Goal: Task Accomplishment & Management: Use online tool/utility

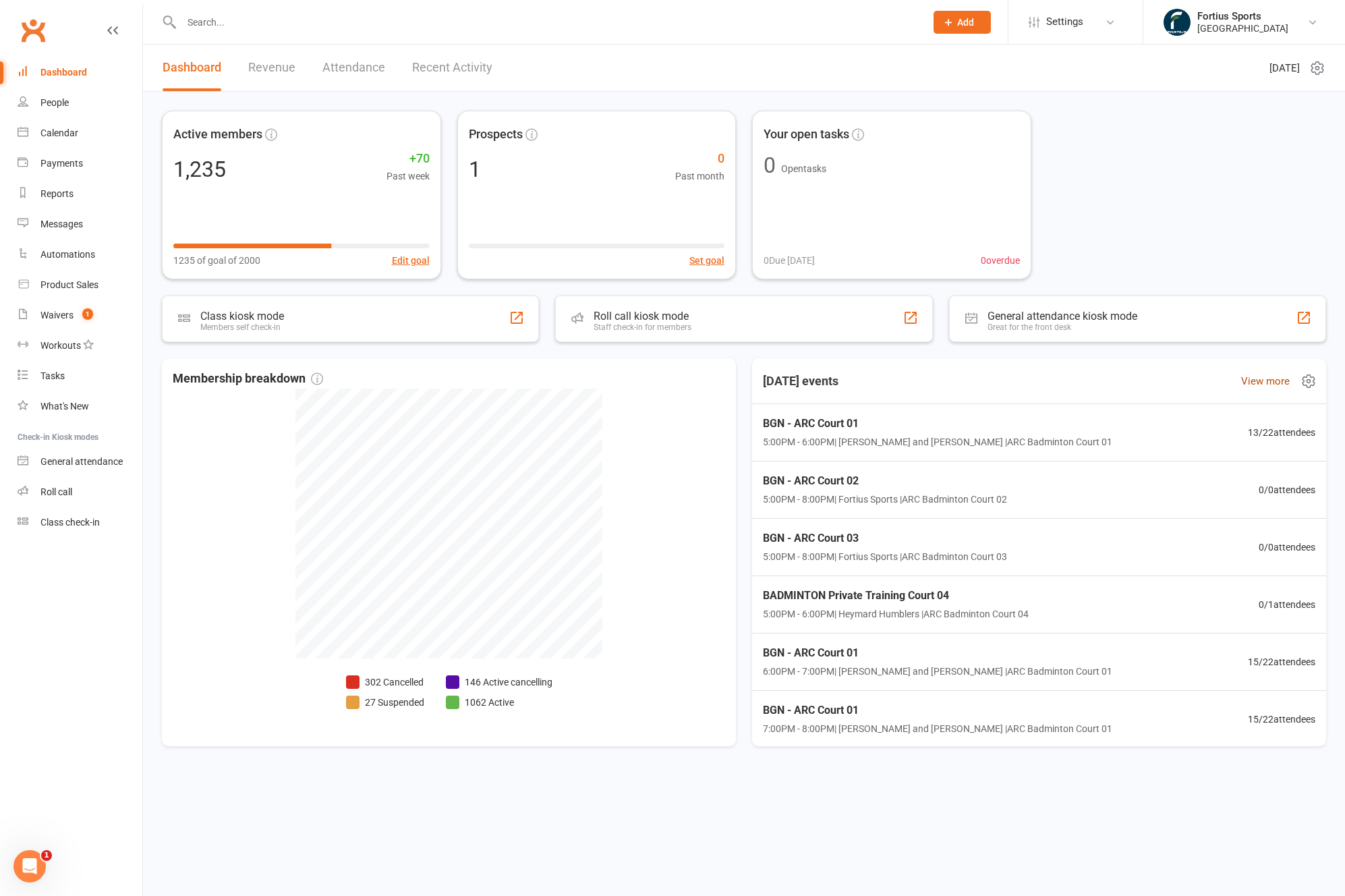
click at [1278, 382] on link "View more" at bounding box center [1265, 381] width 48 height 16
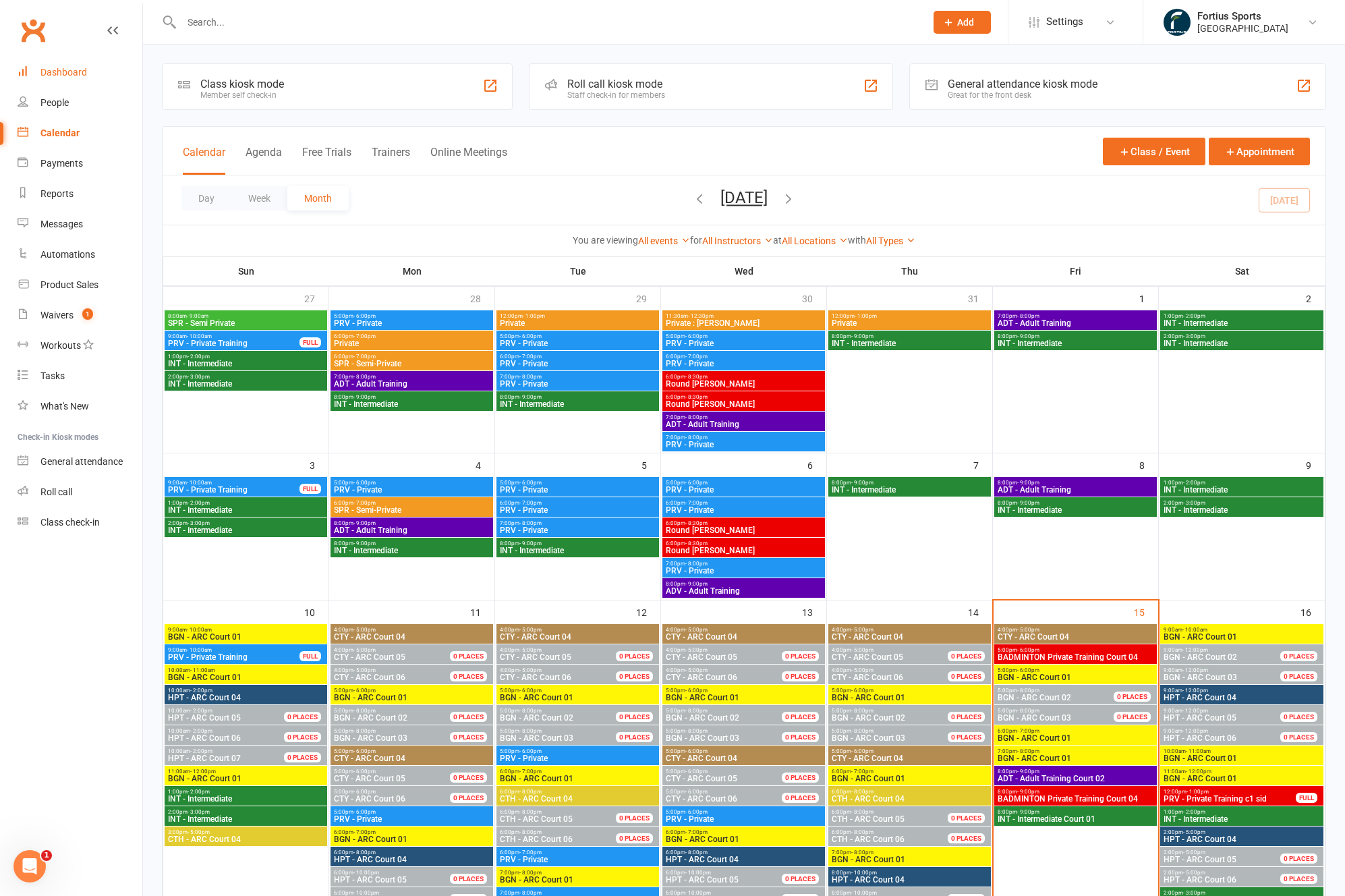
click at [70, 72] on div "Dashboard" at bounding box center [63, 72] width 46 height 11
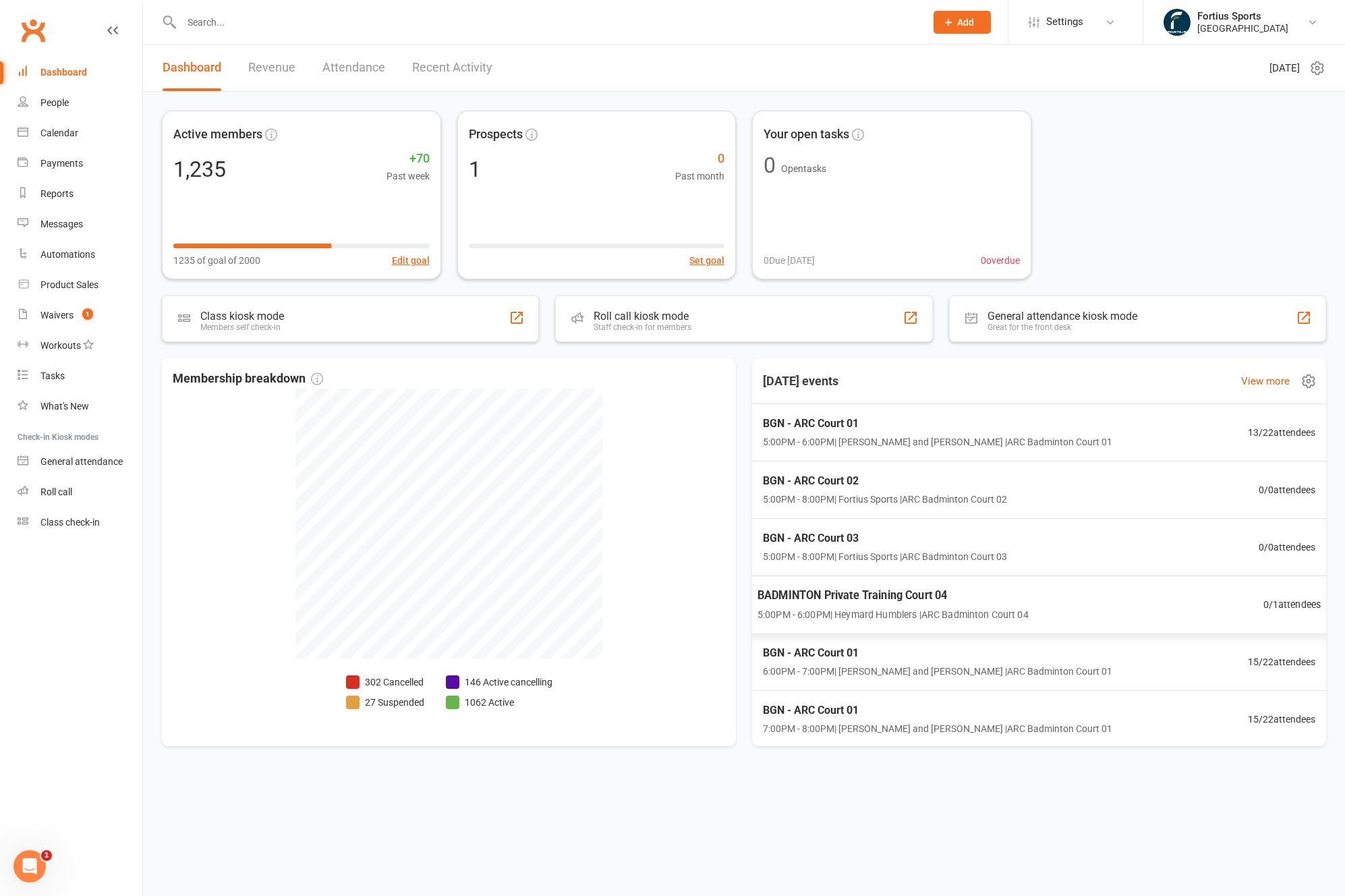
click at [1118, 611] on div "BADMINTON Private Training Court 04 5:00PM - 6:00PM | Heymard Humblers | ARC Ba…" at bounding box center [1038, 604] width 596 height 59
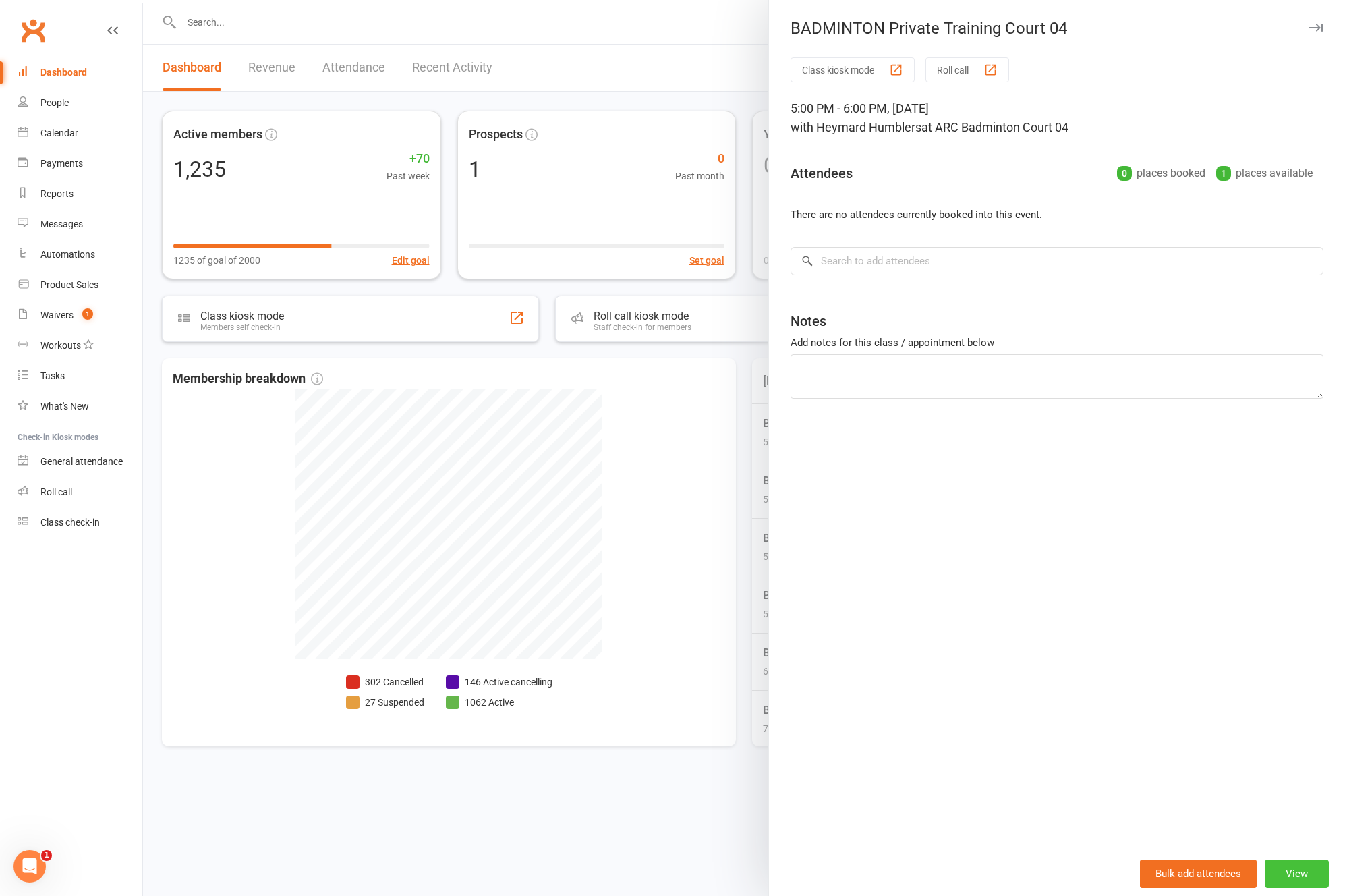
click at [1303, 877] on button "View" at bounding box center [1297, 874] width 64 height 29
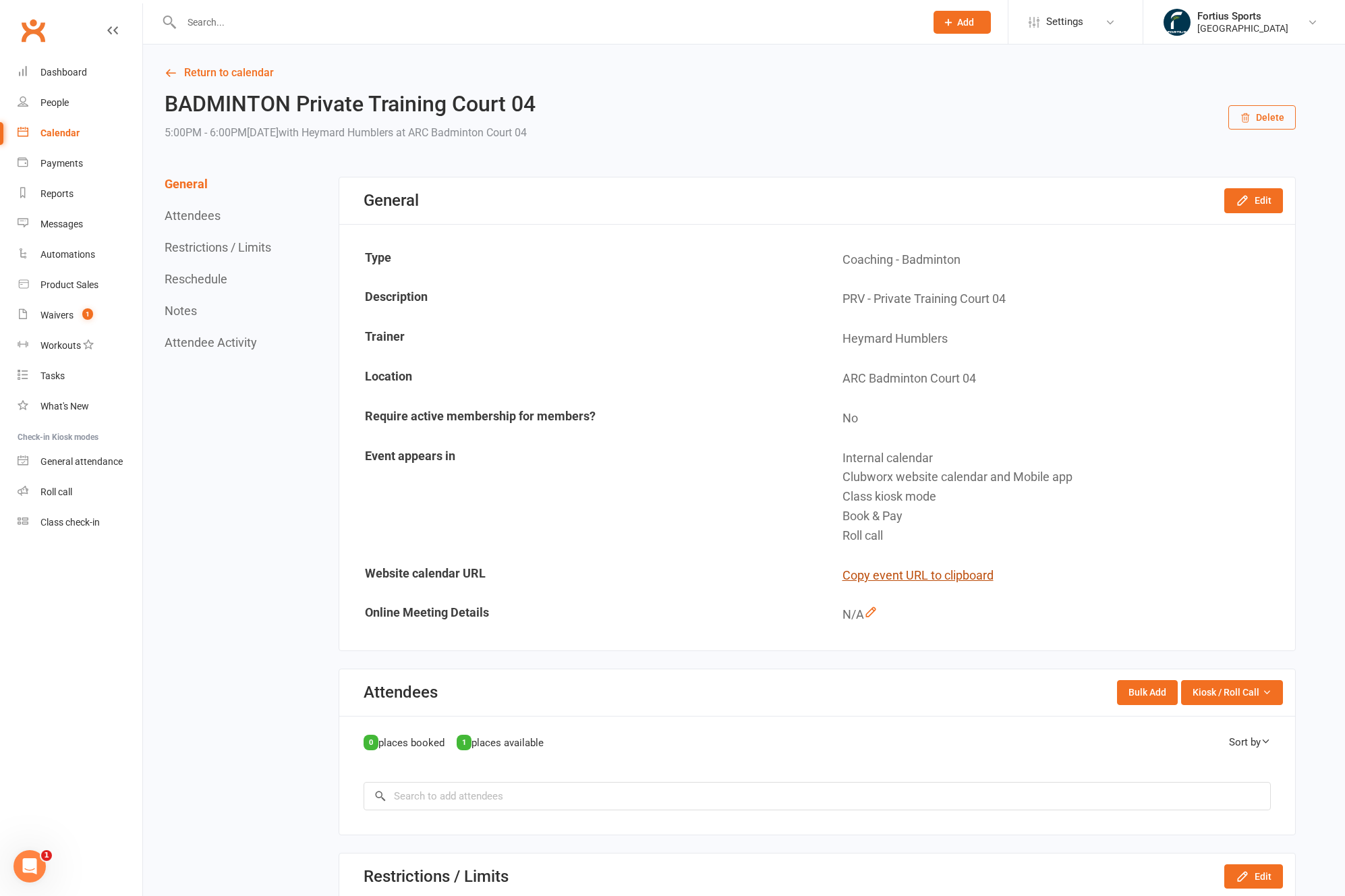
click at [883, 576] on button "Copy event URL to clipboard" at bounding box center [918, 576] width 151 height 20
